Goal: Information Seeking & Learning: Compare options

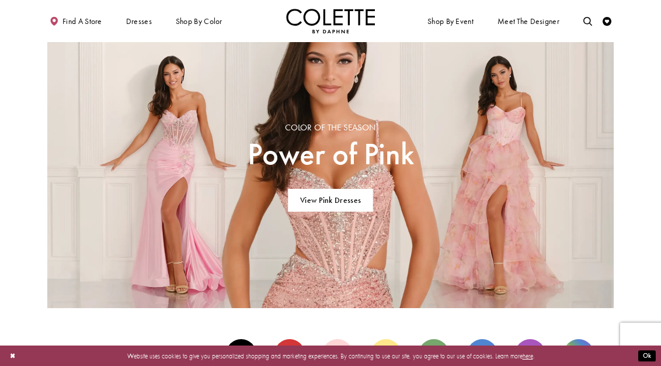
scroll to position [642, 0]
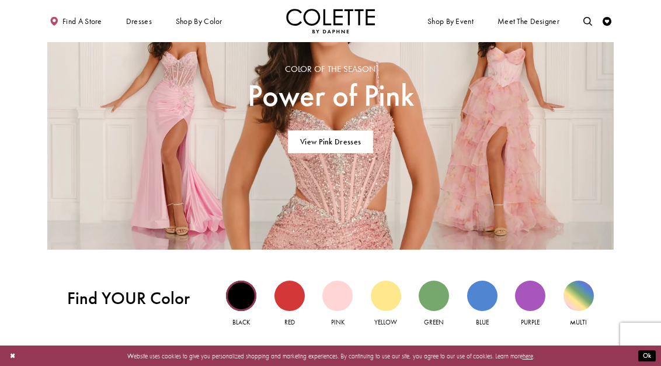
click at [235, 284] on div "Black view" at bounding box center [241, 295] width 30 height 30
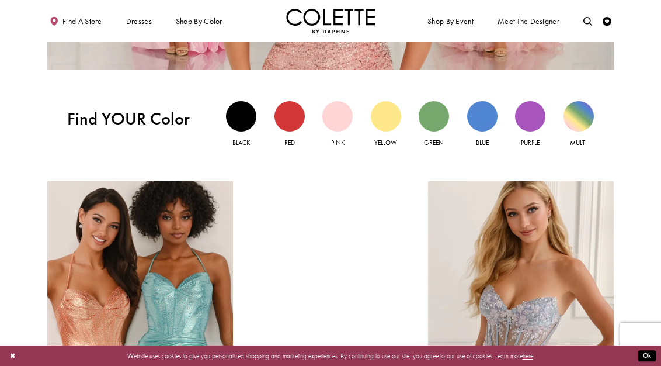
scroll to position [818, 0]
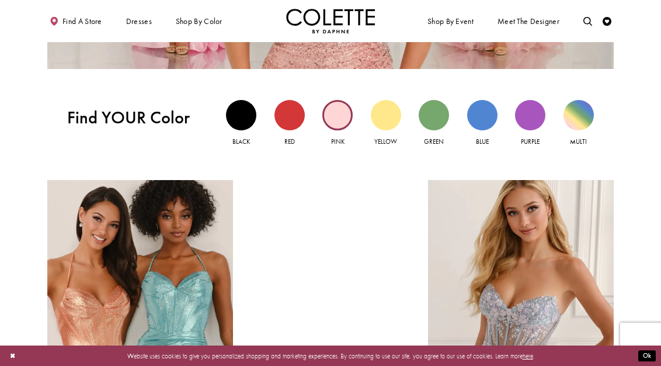
click at [346, 119] on div "Pink view" at bounding box center [337, 115] width 30 height 30
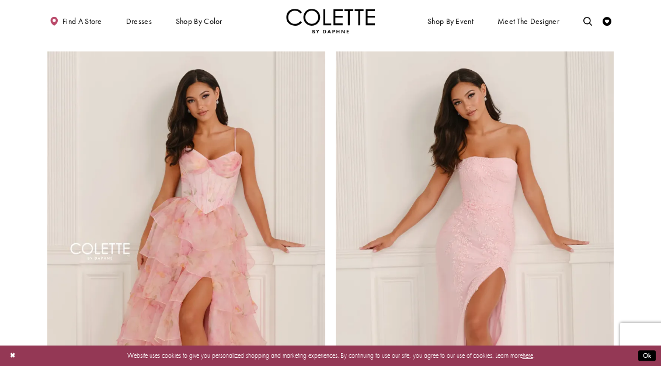
scroll to position [1343, 0]
click at [226, 282] on img "Visit Colette by Daphne Style No. CL6123 Page" at bounding box center [186, 254] width 278 height 404
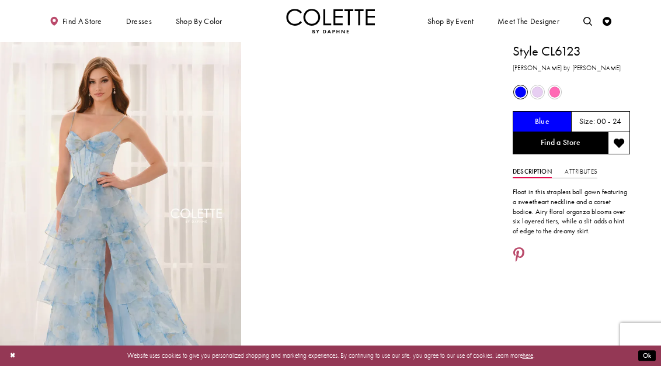
click at [556, 96] on span "Product color controls state depends on size chosen" at bounding box center [554, 91] width 11 height 11
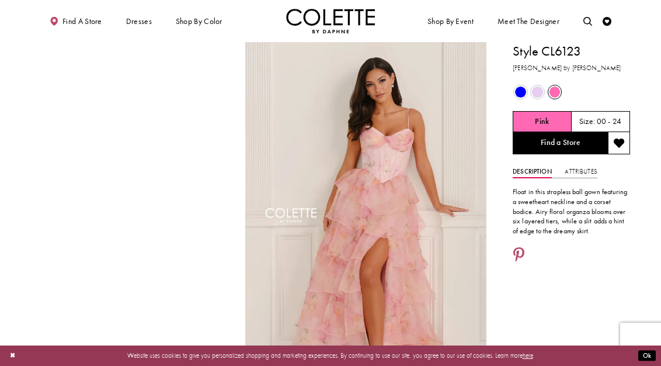
click at [540, 92] on span "Product color controls state depends on size chosen" at bounding box center [537, 91] width 11 height 11
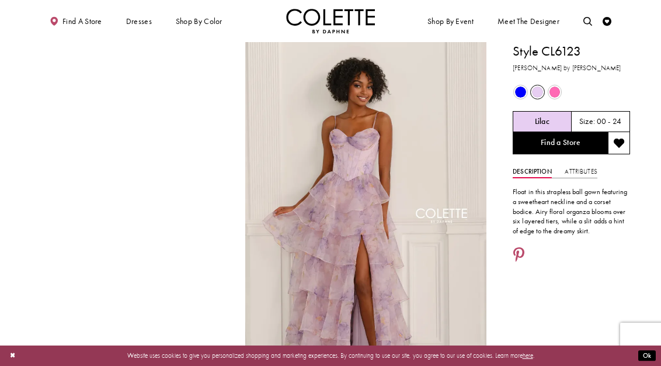
click at [524, 92] on span "Product color controls state depends on size chosen" at bounding box center [520, 91] width 11 height 11
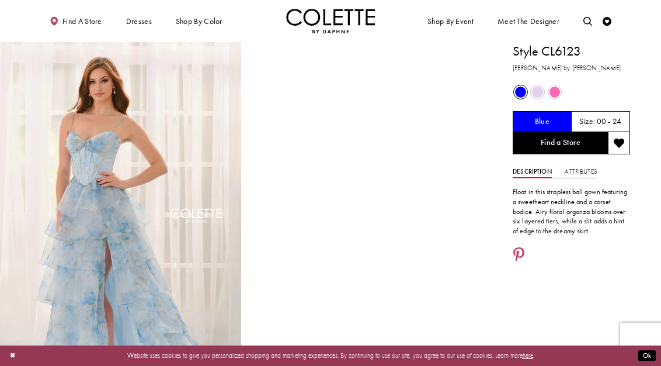
click at [555, 88] on span "Product color controls state depends on size chosen" at bounding box center [554, 91] width 11 height 11
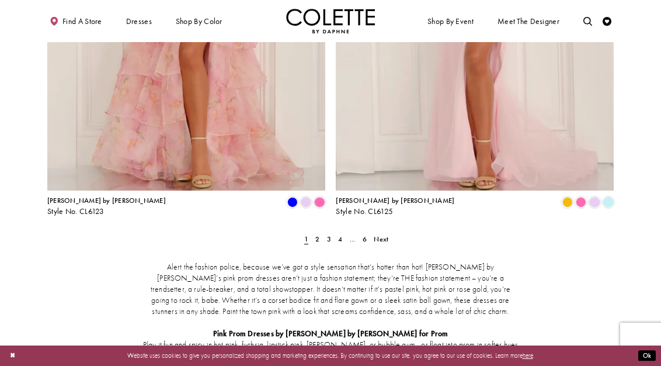
scroll to position [1577, 0]
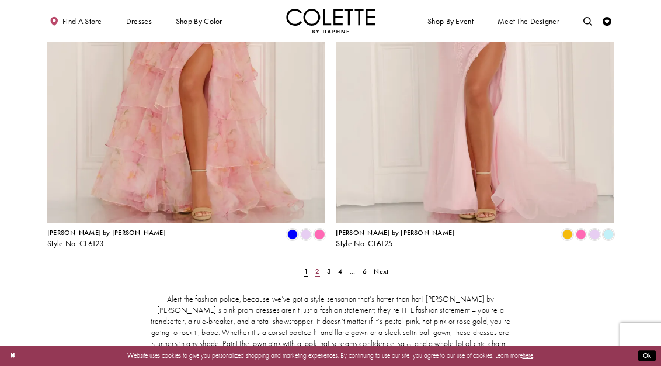
click at [318, 266] on span "2" at bounding box center [317, 270] width 4 height 9
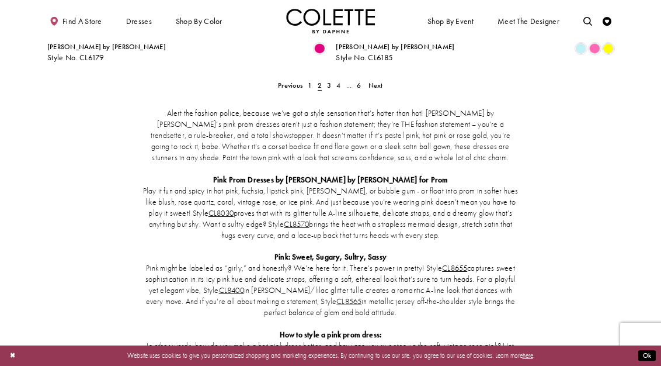
scroll to position [1741, 0]
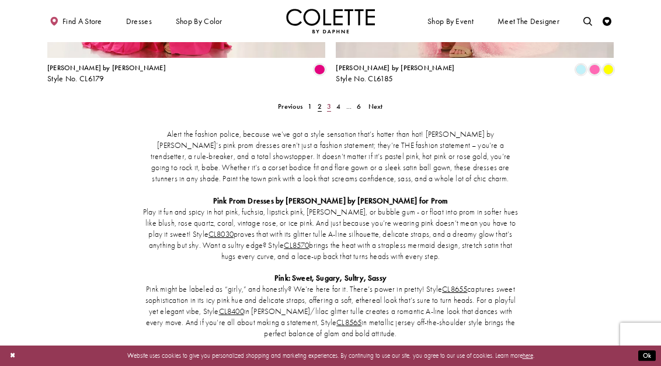
click at [328, 102] on span "3" at bounding box center [329, 106] width 4 height 9
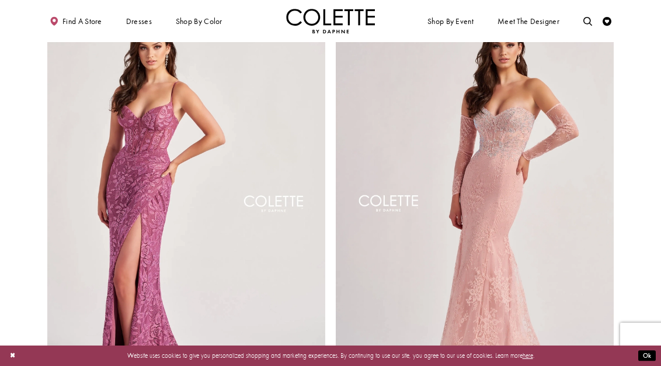
scroll to position [1391, 0]
click at [281, 150] on img "Visit Colette by Daphne Style No. CL8405 Page" at bounding box center [186, 206] width 278 height 404
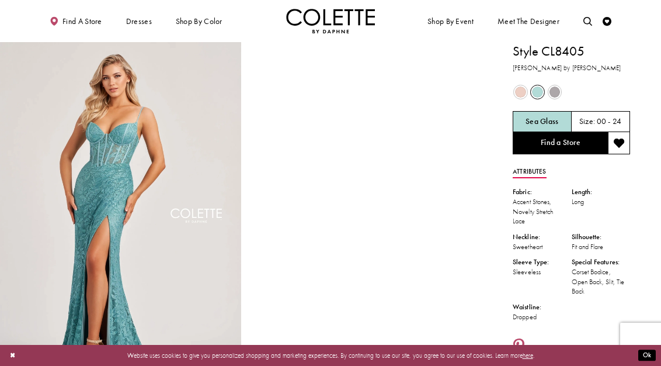
click at [549, 91] on span "Product color controls state depends on size chosen" at bounding box center [554, 91] width 11 height 11
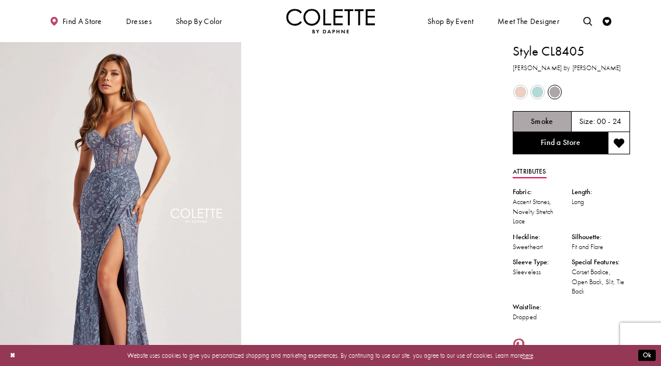
click at [533, 94] on span "Product color controls state depends on size chosen" at bounding box center [537, 91] width 11 height 11
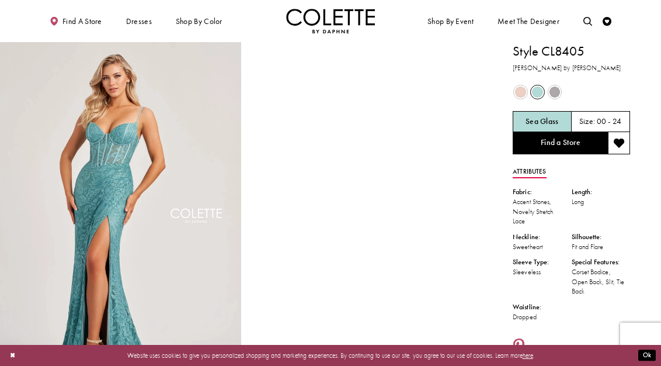
scroll to position [58, 0]
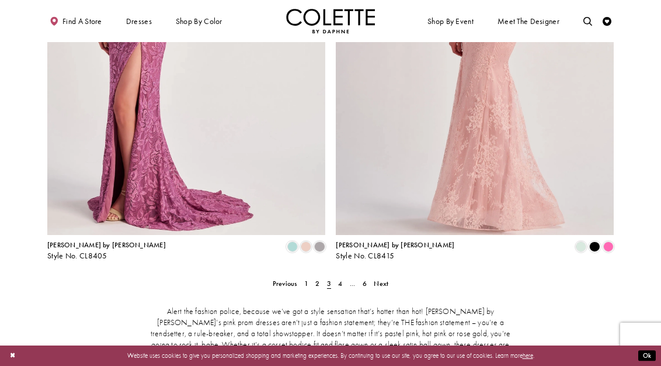
scroll to position [1625, 0]
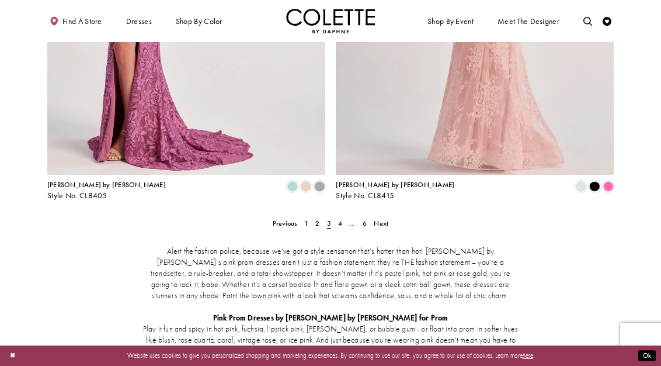
click at [345, 217] on ul "Previous 1 2 3 4 ... 6 Next" at bounding box center [330, 223] width 371 height 13
click at [342, 218] on span "4" at bounding box center [340, 222] width 4 height 9
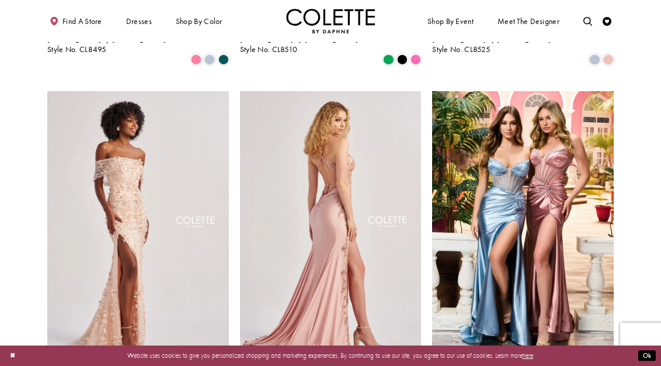
scroll to position [982, 0]
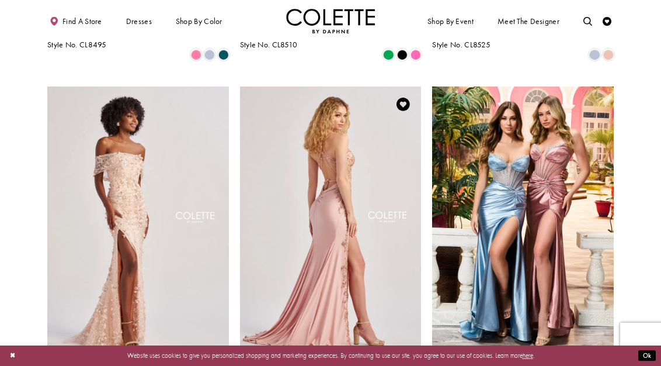
click at [395, 256] on img "Visit Colette by Daphne Style No. CL8535 Page" at bounding box center [331, 218] width 182 height 264
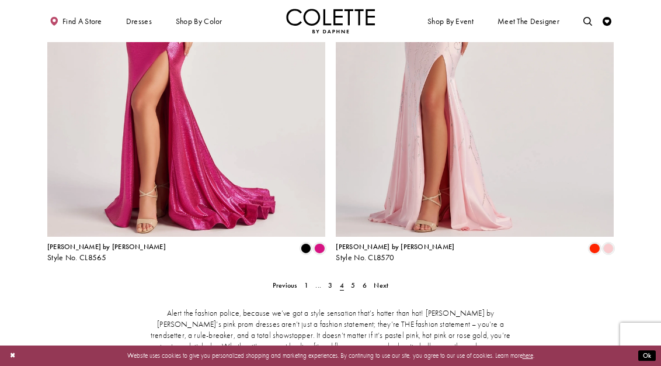
scroll to position [1625, 0]
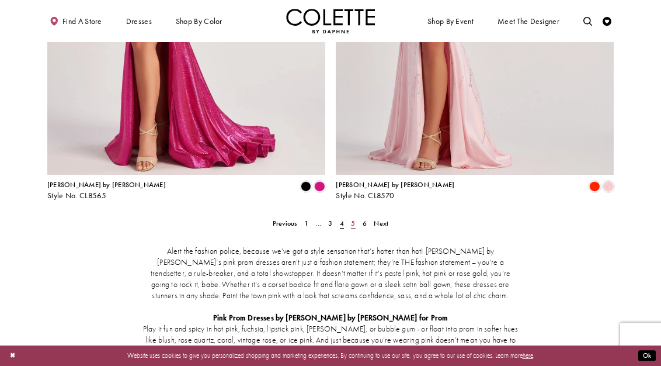
click at [357, 217] on link "5" at bounding box center [353, 223] width 9 height 13
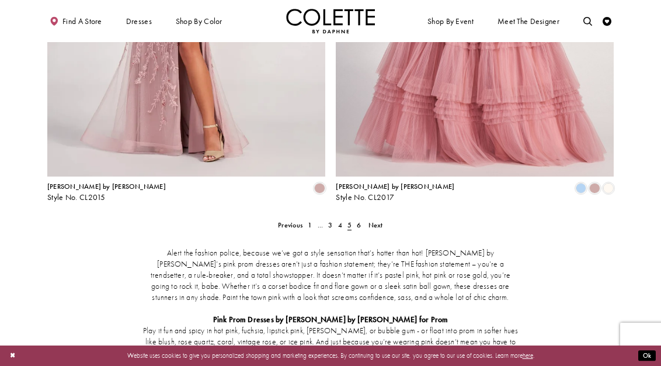
scroll to position [1625, 0]
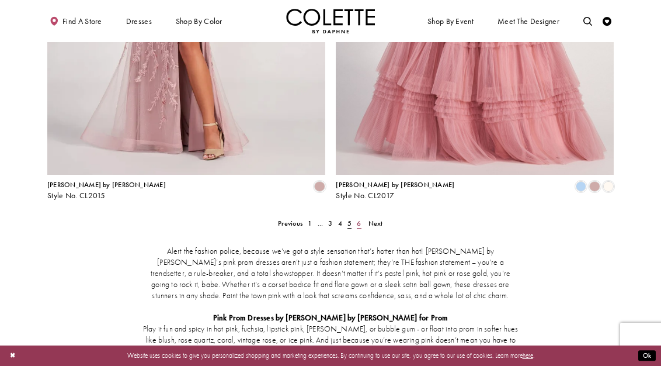
click at [359, 218] on span "6" at bounding box center [359, 222] width 4 height 9
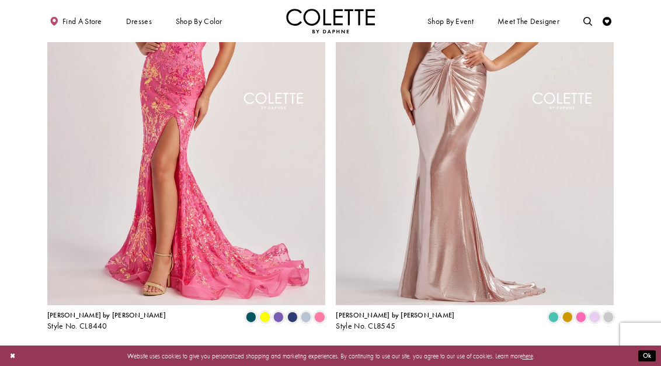
scroll to position [1041, 0]
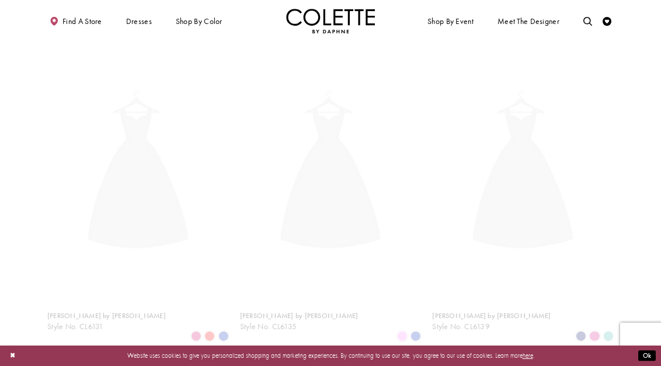
scroll to position [48, 0]
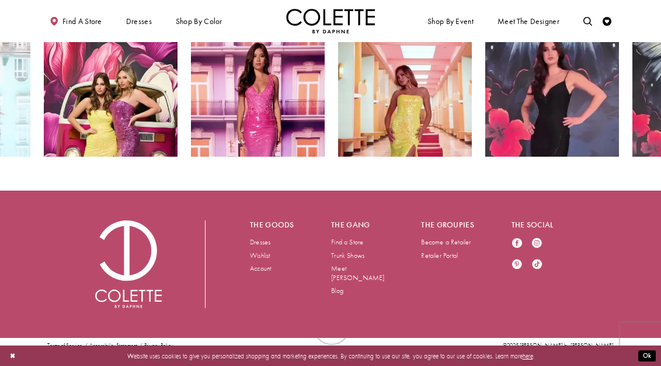
scroll to position [818, 0]
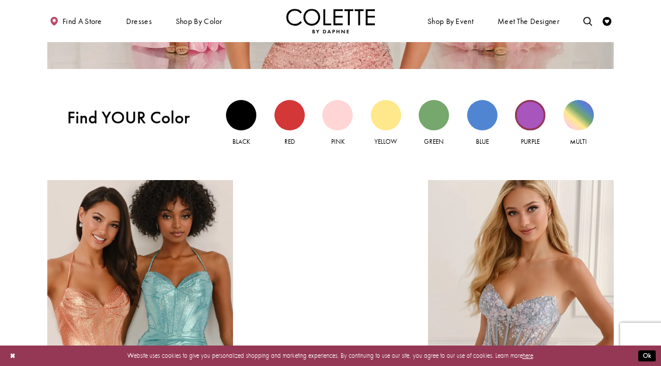
click at [532, 110] on div "Purple view" at bounding box center [530, 115] width 30 height 30
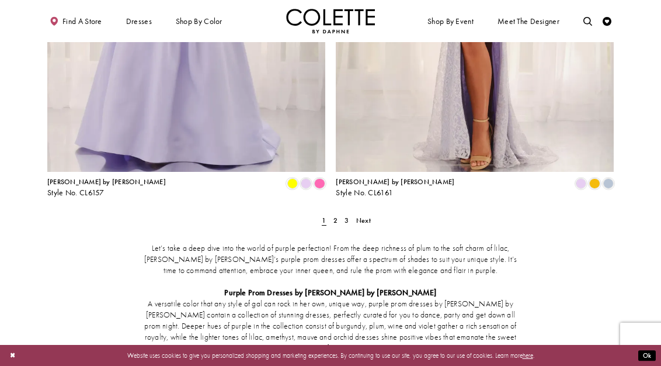
scroll to position [1635, 0]
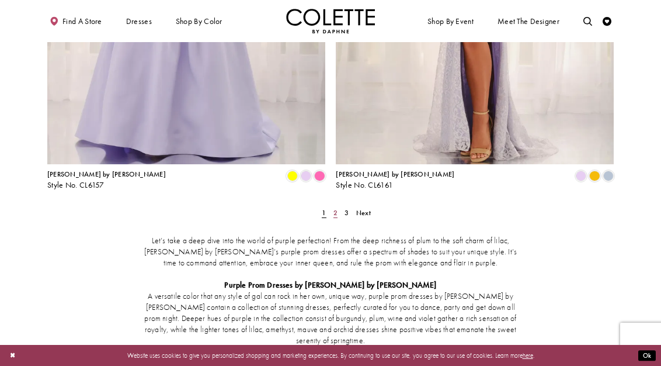
click at [336, 208] on span "2" at bounding box center [335, 212] width 4 height 9
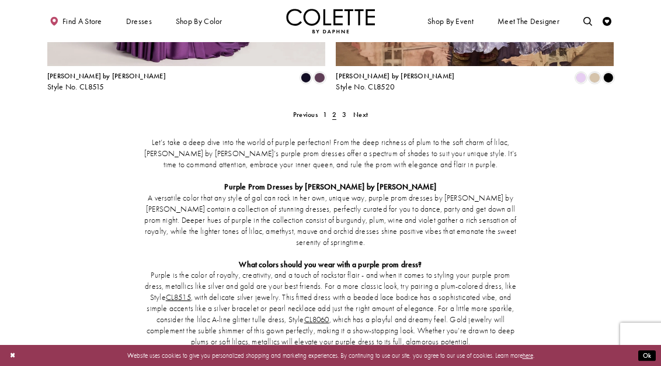
scroll to position [1683, 0]
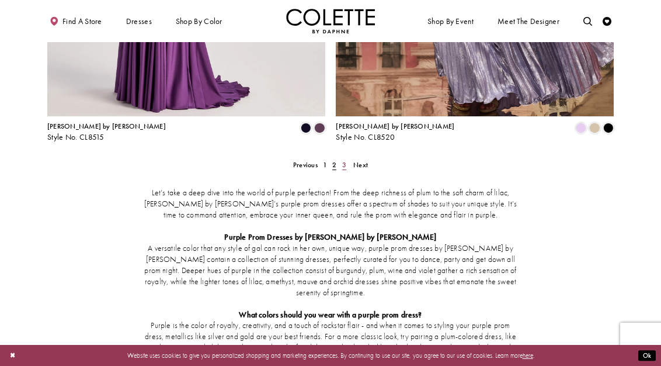
click at [342, 158] on link "3" at bounding box center [343, 164] width 9 height 13
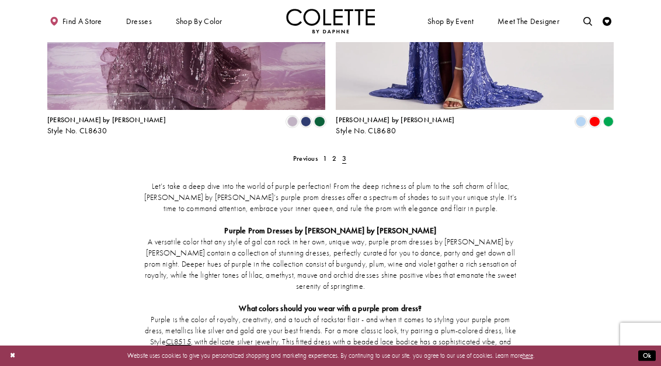
scroll to position [1333, 0]
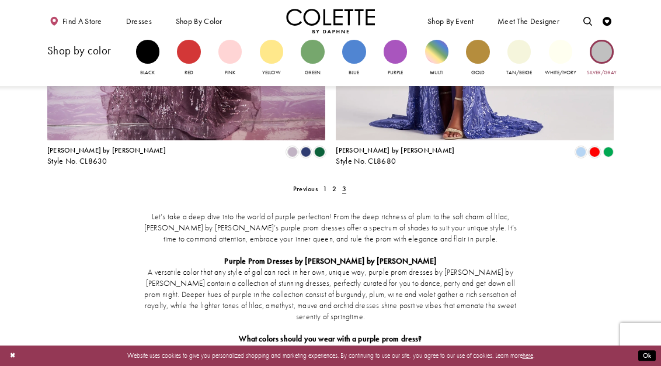
click at [601, 59] on div "Primary block" at bounding box center [601, 51] width 23 height 23
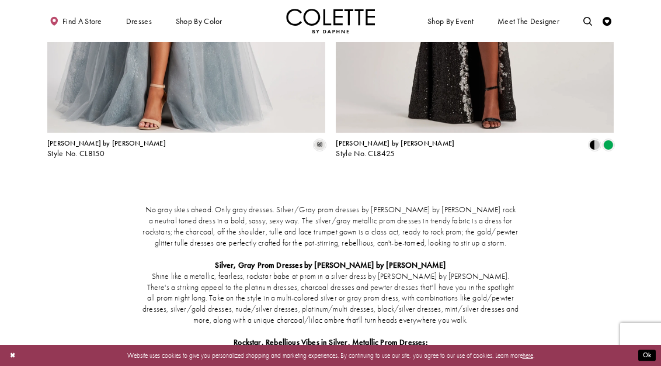
scroll to position [701, 0]
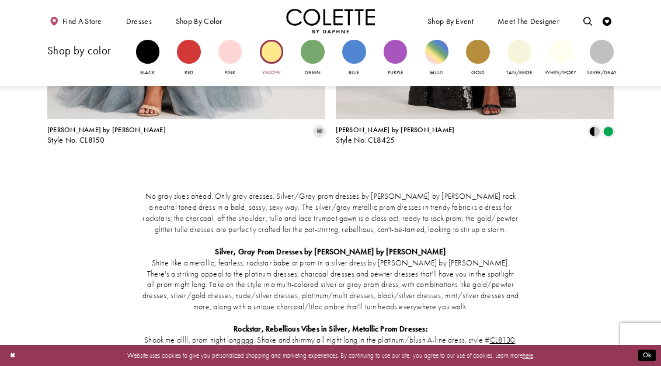
click at [279, 53] on div "Primary block" at bounding box center [271, 51] width 23 height 23
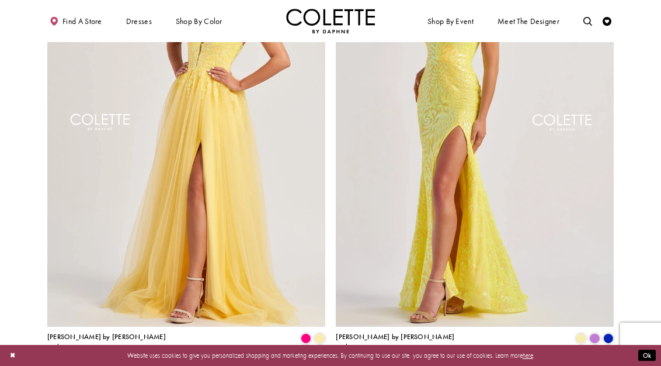
scroll to position [1635, 0]
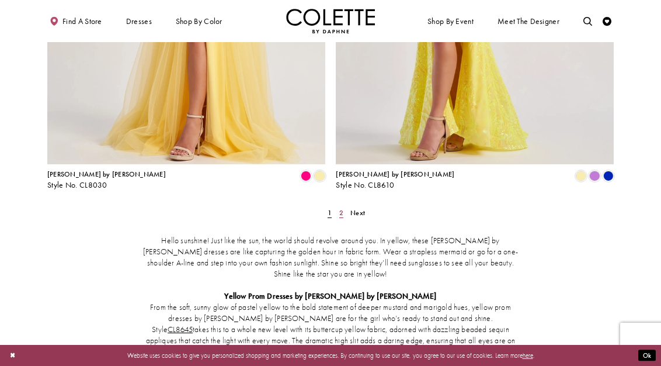
click at [344, 206] on link "2" at bounding box center [340, 212] width 9 height 13
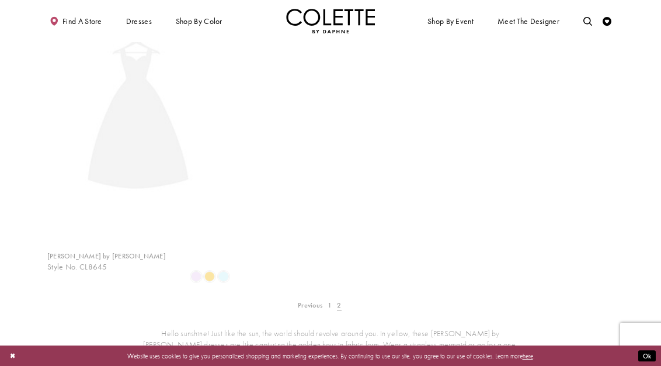
scroll to position [48, 0]
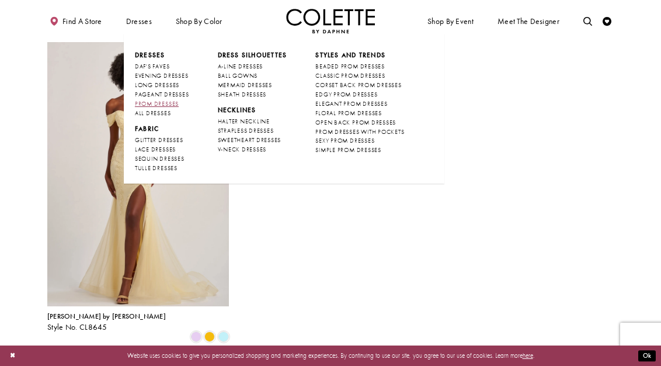
click at [148, 100] on span "PROM DRESSES" at bounding box center [157, 104] width 44 height 8
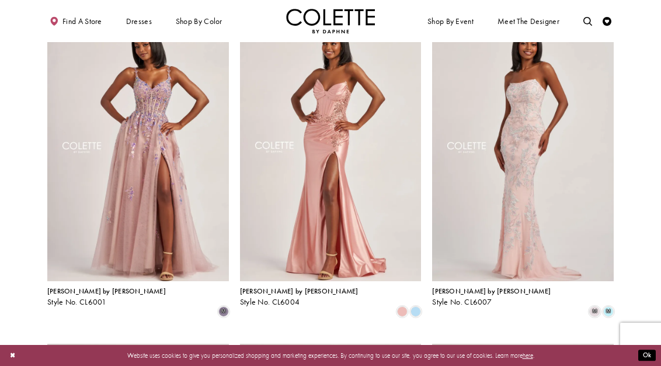
scroll to position [234, 0]
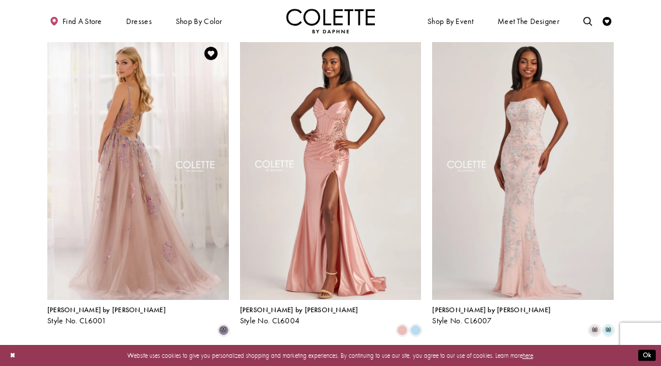
click at [88, 148] on img "Visit Colette by Daphne Style No. CL6001 Page" at bounding box center [138, 168] width 182 height 264
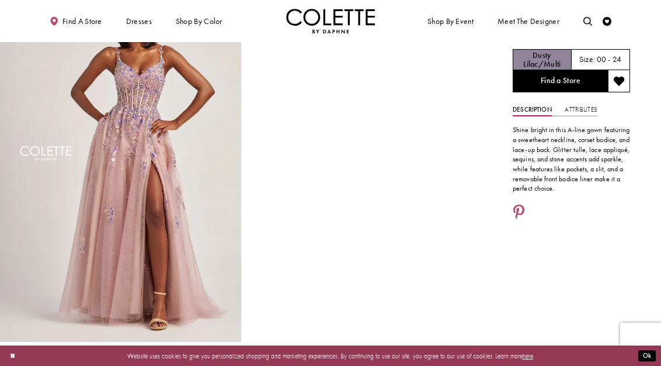
scroll to position [58, 0]
